Goal: Understand process/instructions: Learn how to perform a task or action

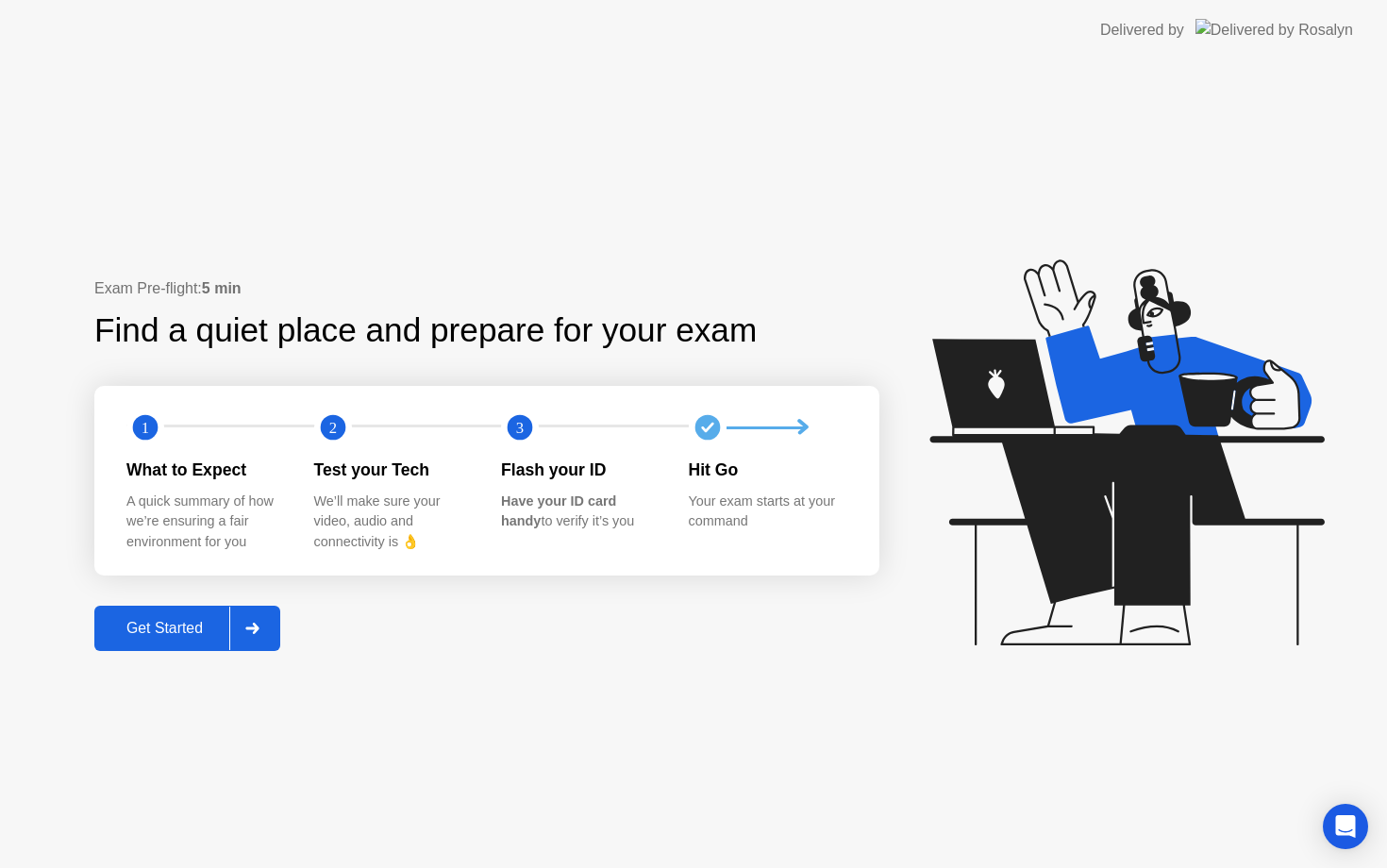
click at [187, 637] on div "Get Started" at bounding box center [164, 628] width 130 height 17
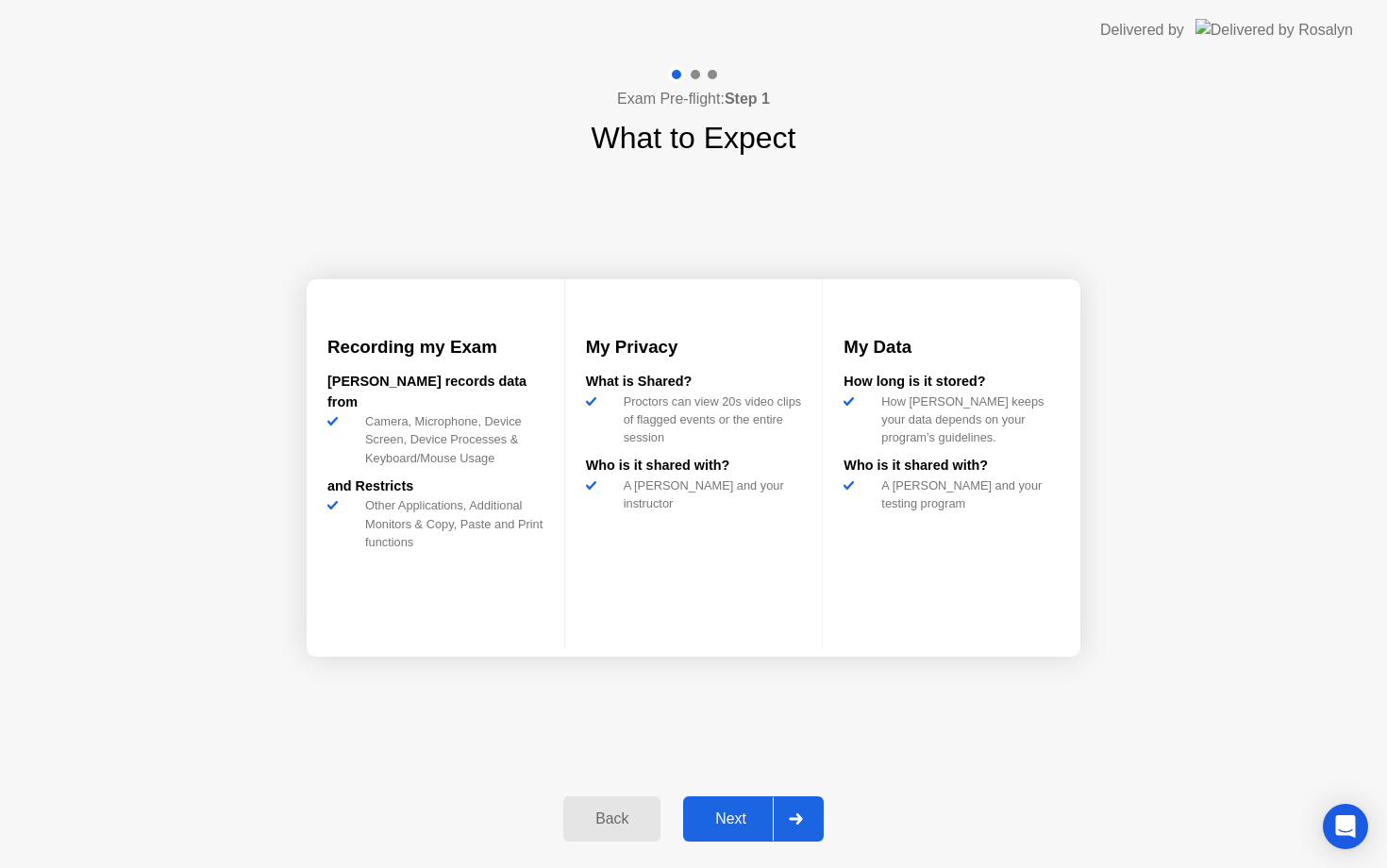
click at [744, 826] on div "Next" at bounding box center [730, 819] width 84 height 17
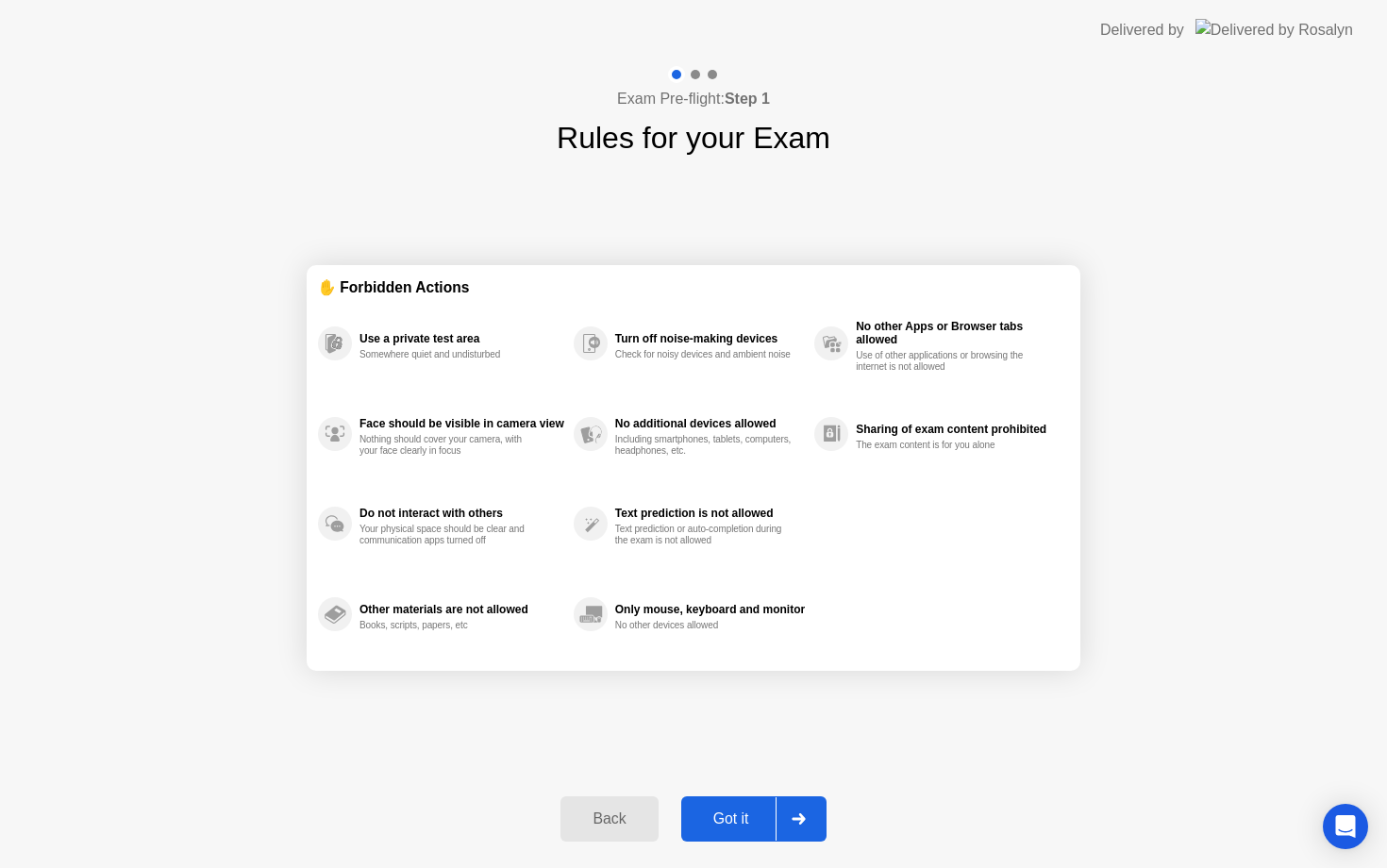
click at [744, 825] on div "Got it" at bounding box center [731, 819] width 89 height 17
select select "Available cameras"
select select "Available speakers"
select select "Available microphones"
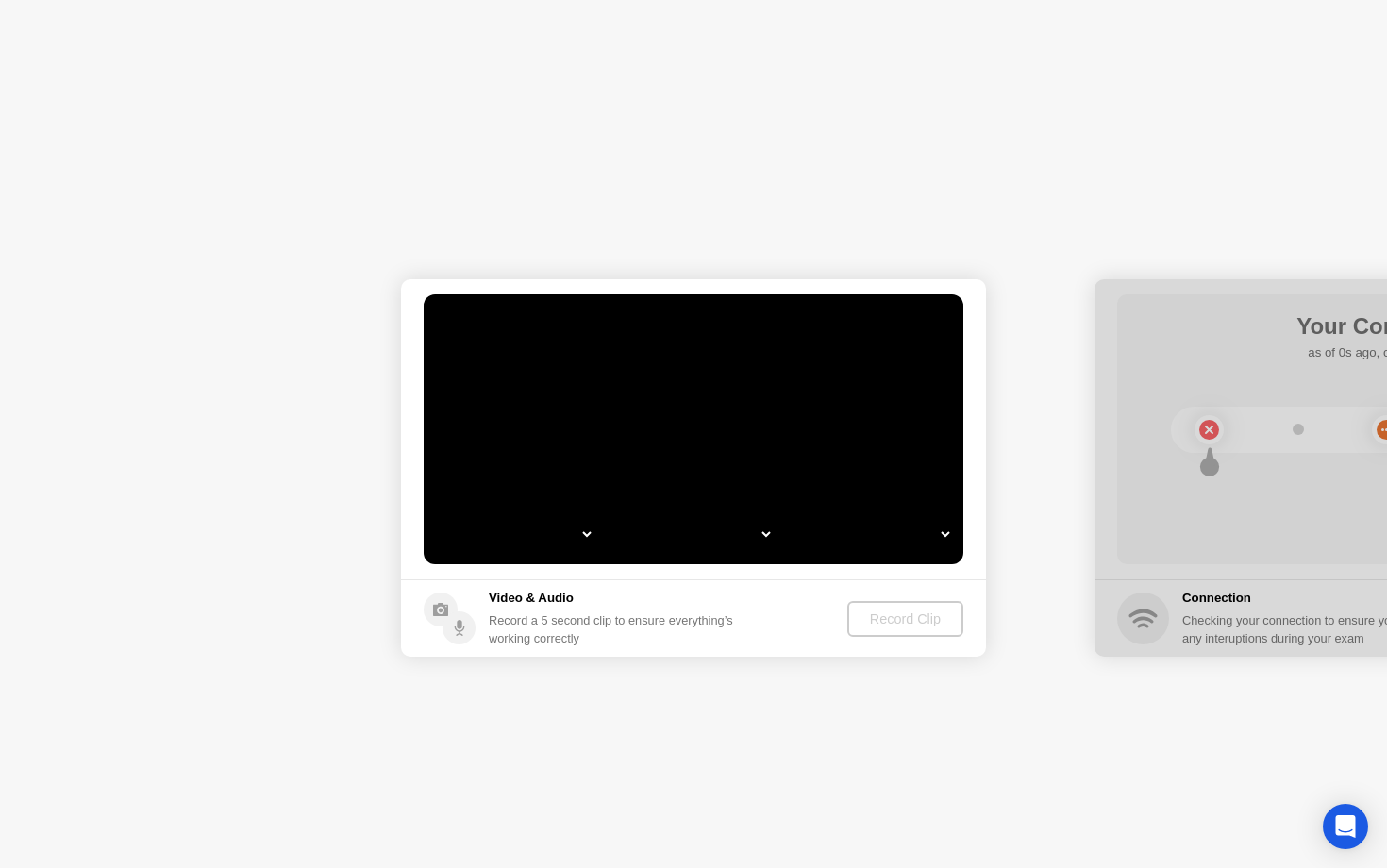
select select "**********"
select select "*******"
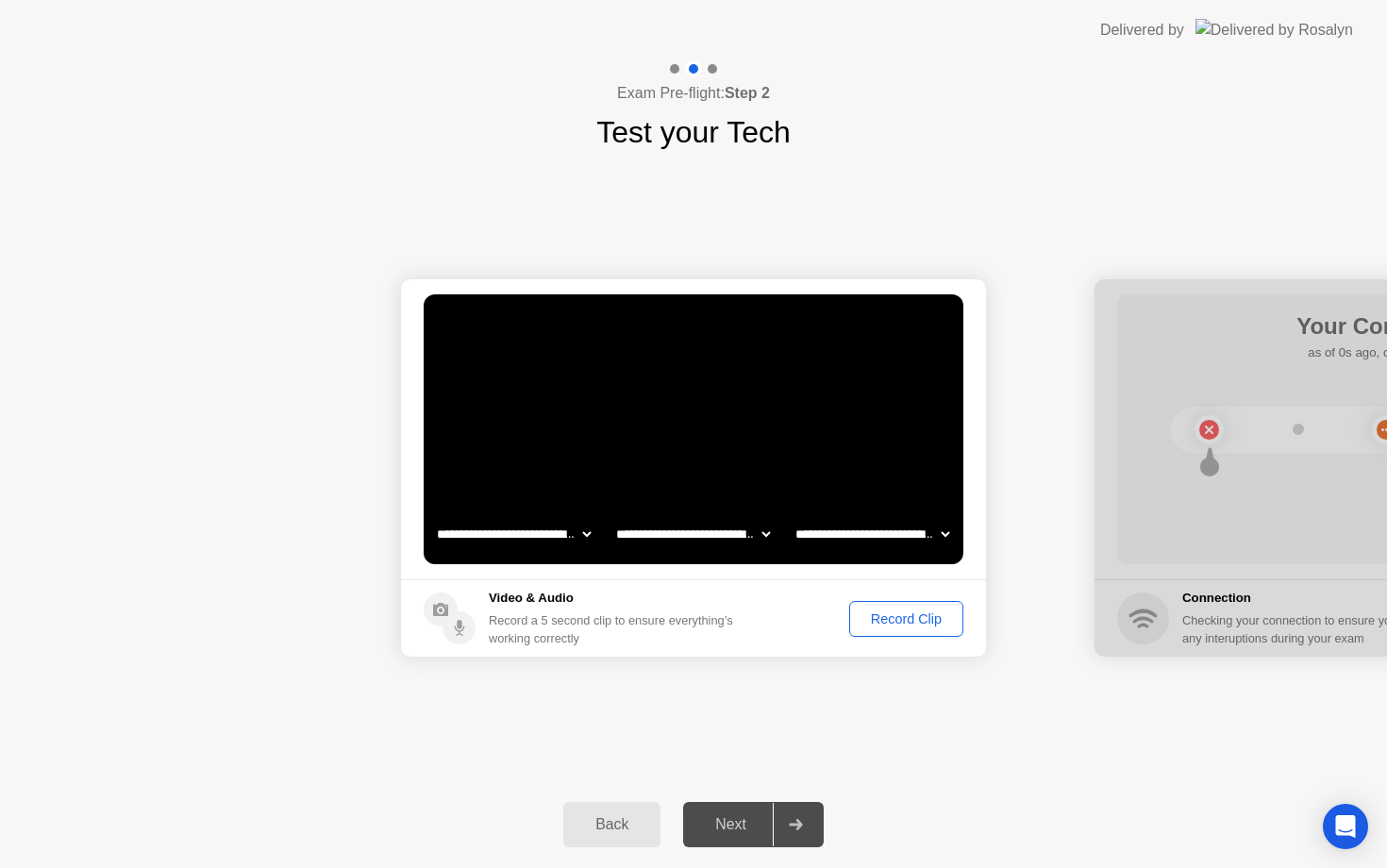
click at [906, 607] on button "Record Clip" at bounding box center [906, 619] width 114 height 36
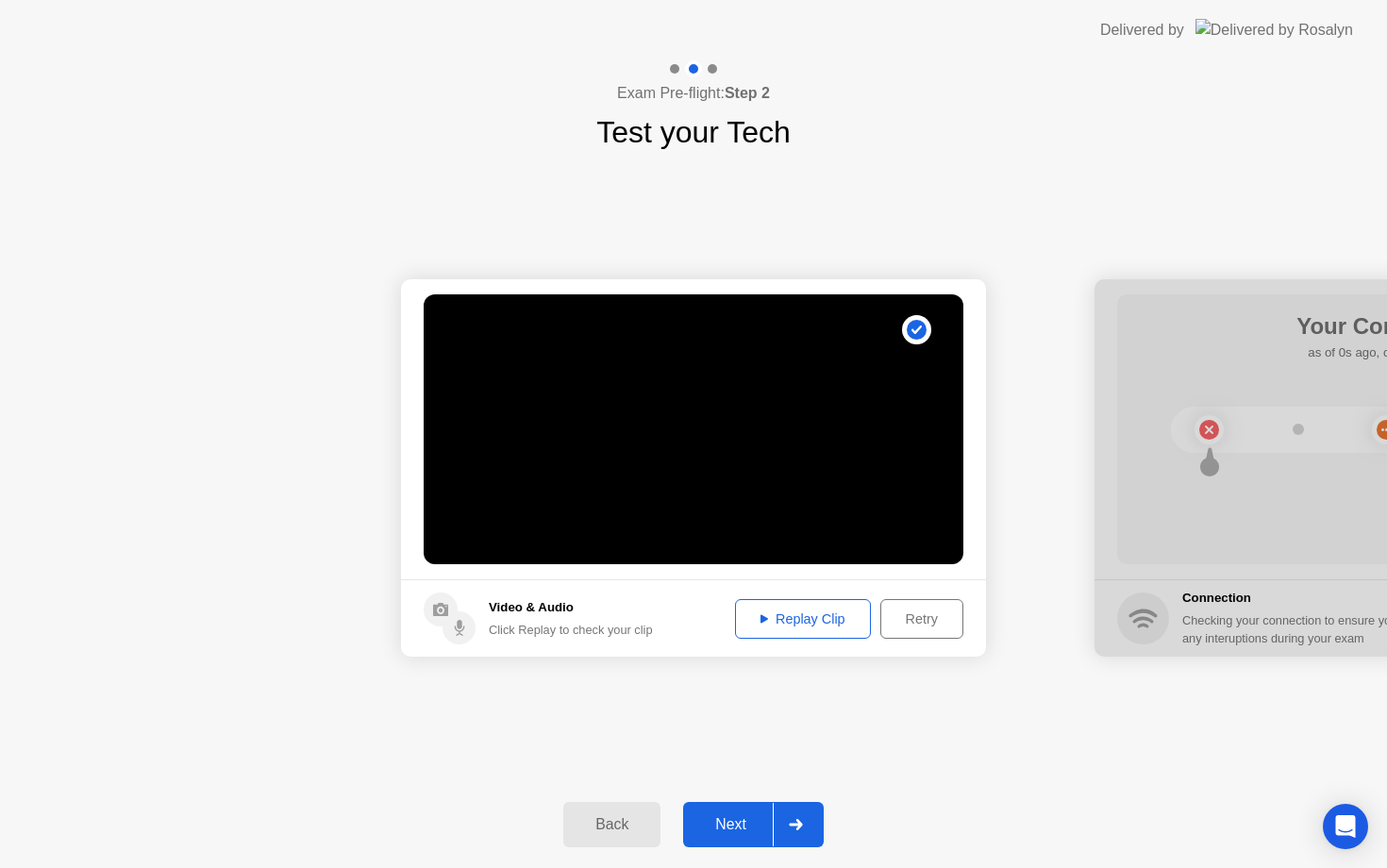
click at [793, 613] on div "Replay Clip" at bounding box center [802, 619] width 123 height 15
click at [809, 831] on div at bounding box center [795, 825] width 45 height 43
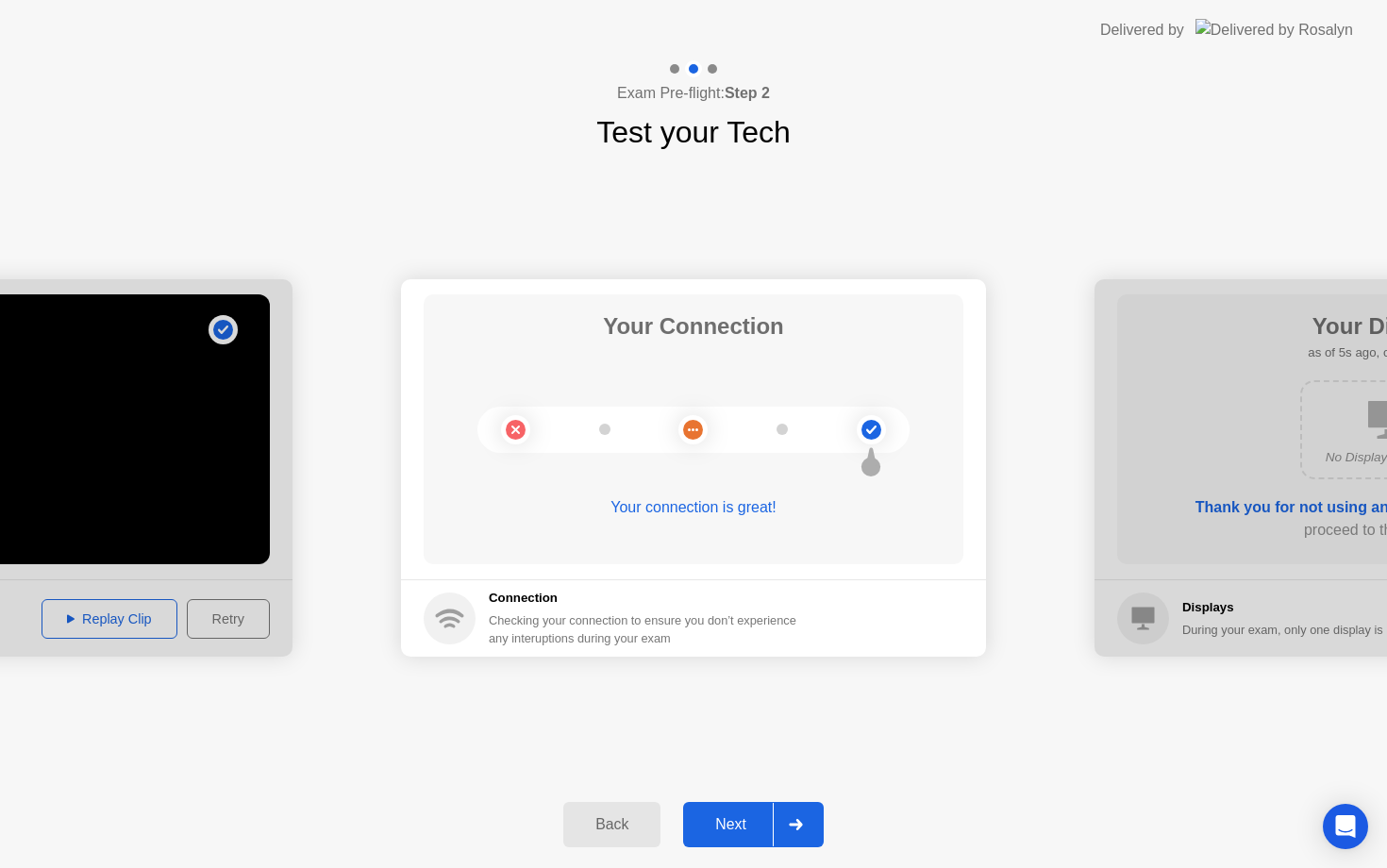
click at [804, 816] on div at bounding box center [795, 825] width 45 height 43
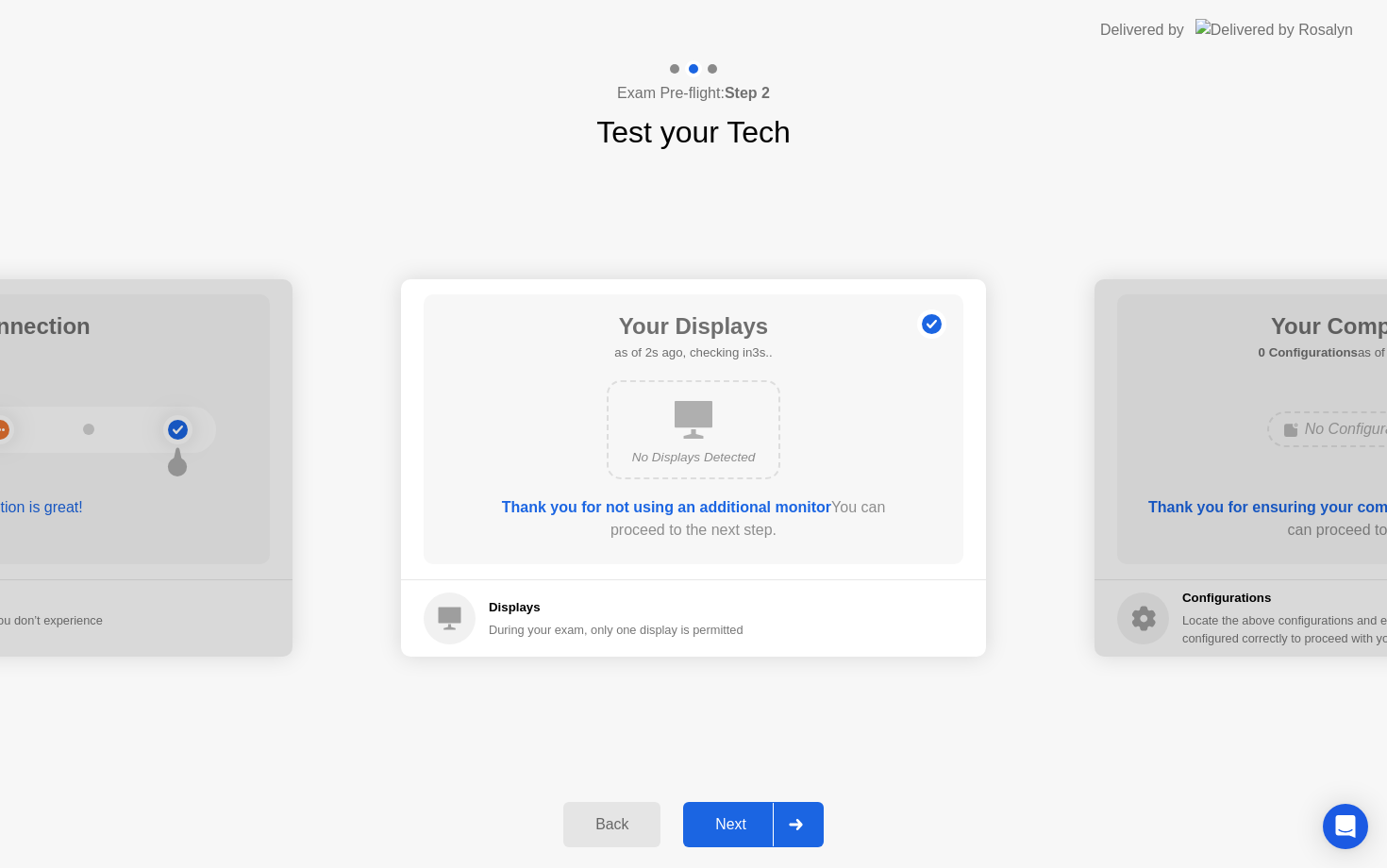
click at [804, 816] on div at bounding box center [795, 825] width 45 height 43
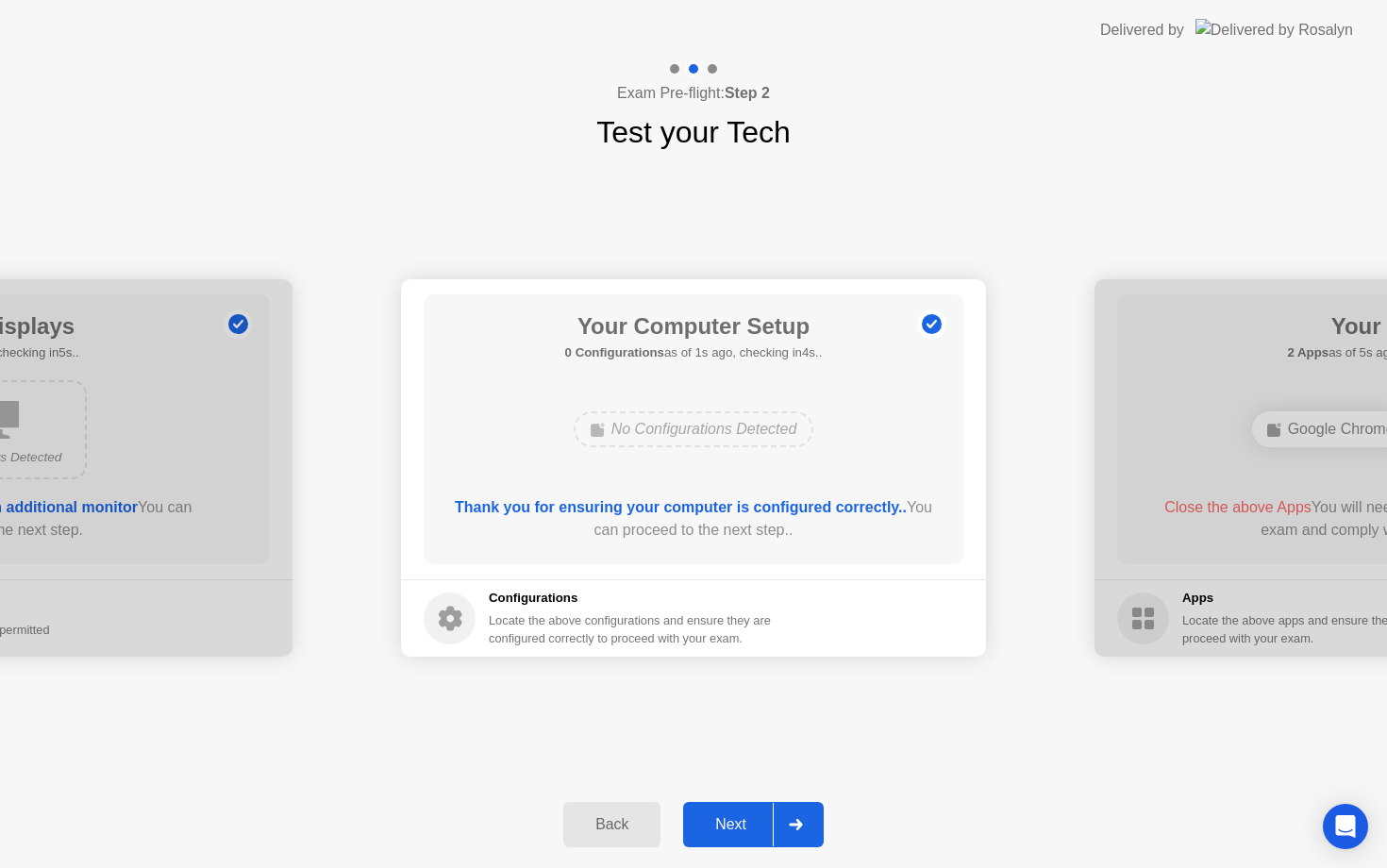
click at [804, 816] on div at bounding box center [795, 825] width 45 height 43
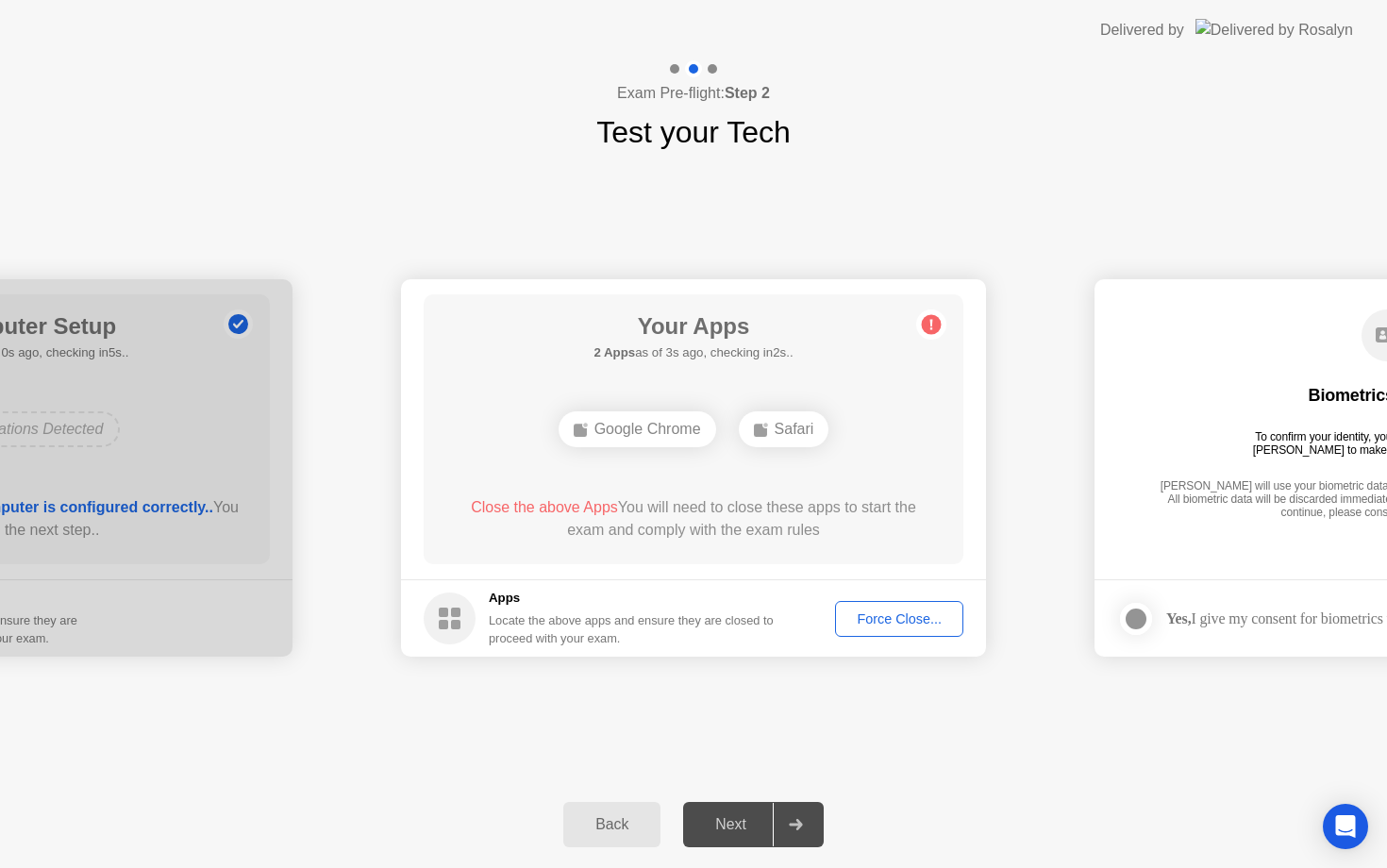
click at [939, 321] on circle at bounding box center [931, 325] width 19 height 19
click at [872, 622] on div "Force Close..." at bounding box center [899, 619] width 115 height 15
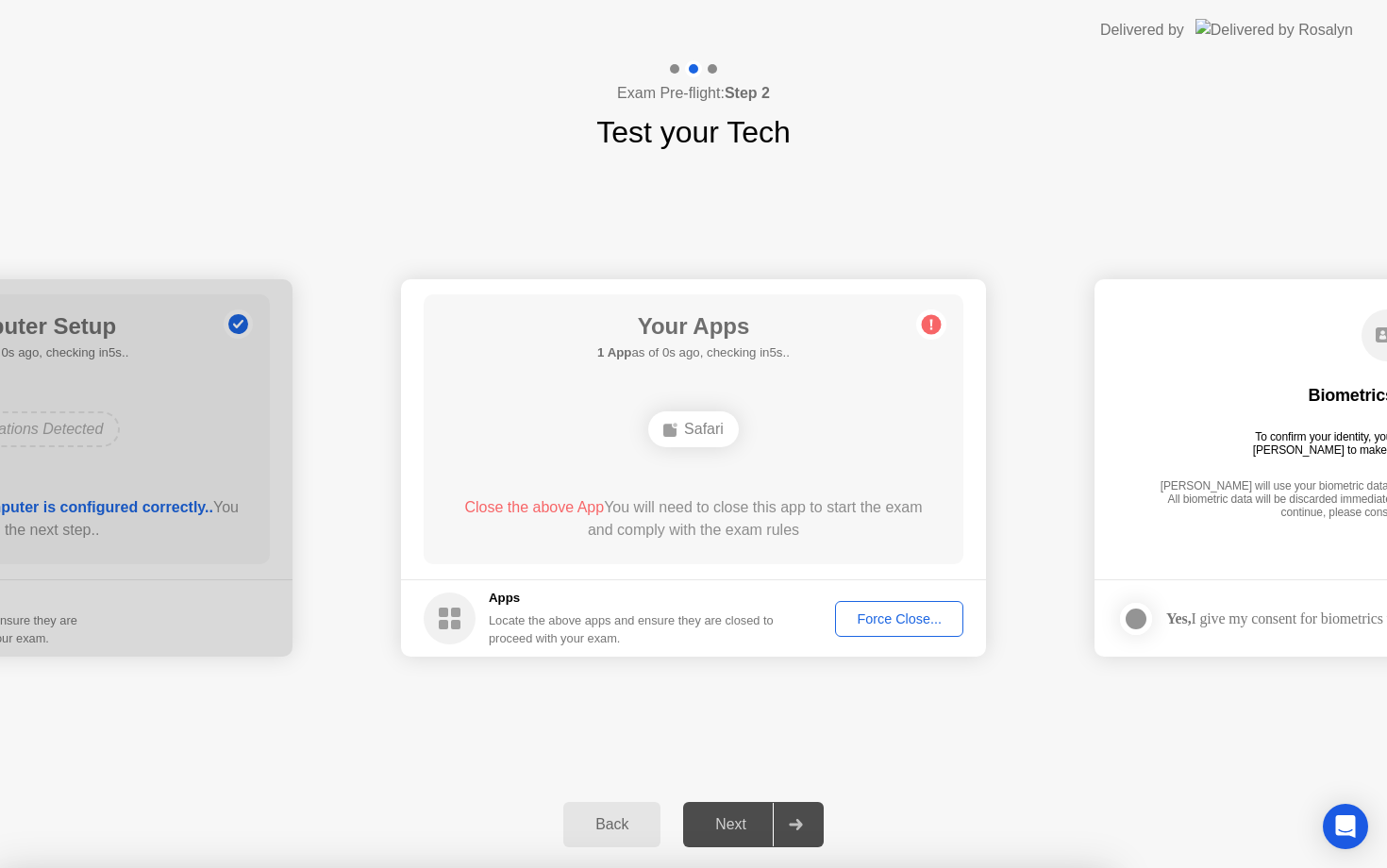
click at [719, 416] on div "Safari" at bounding box center [693, 429] width 91 height 36
click at [515, 499] on span "Close the above App" at bounding box center [534, 506] width 139 height 16
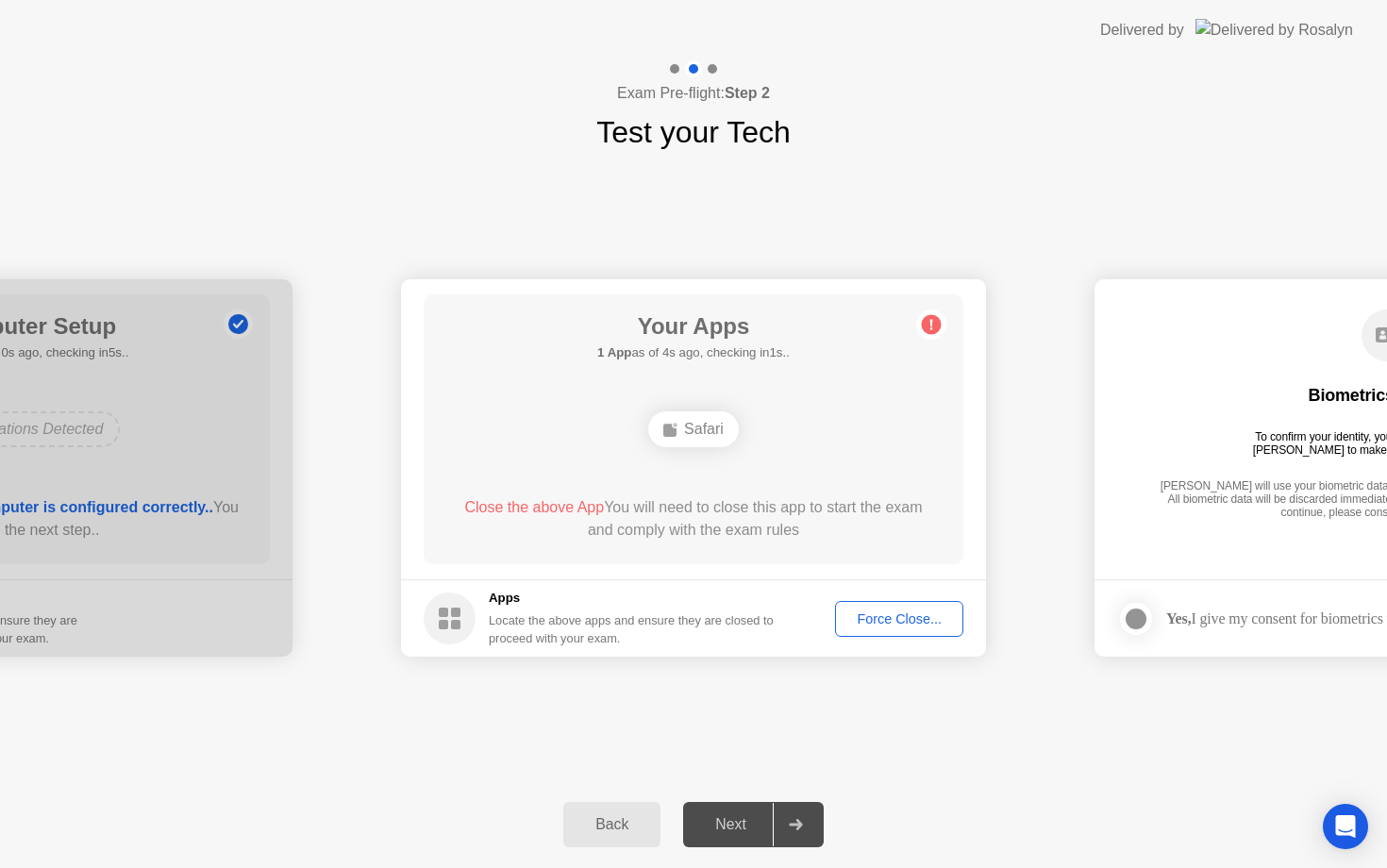
click at [874, 626] on div "Force Close..." at bounding box center [899, 619] width 115 height 15
